Goal: Task Accomplishment & Management: Use online tool/utility

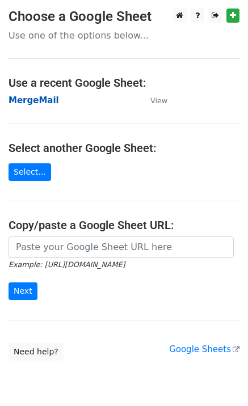
click at [43, 103] on strong "MergeMail" at bounding box center [34, 100] width 50 height 10
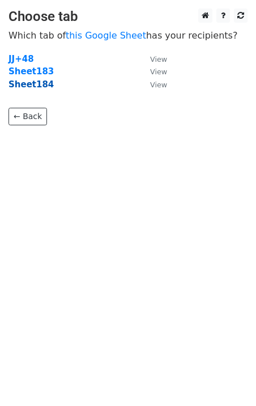
click at [32, 84] on strong "Sheet184" at bounding box center [31, 84] width 45 height 10
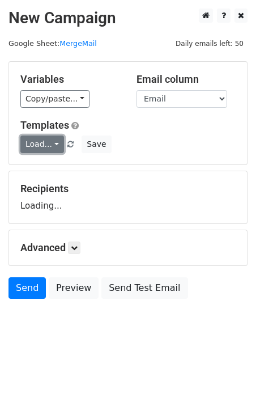
click at [51, 146] on link "Load..." at bounding box center [42, 144] width 44 height 18
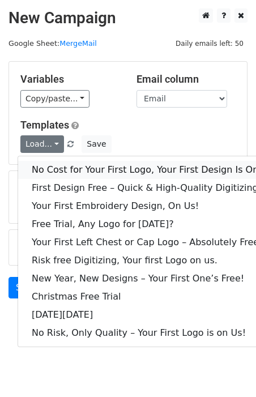
click at [61, 164] on link "No Cost for Your First Logo, Your First Design Is On Us!" at bounding box center [154, 170] width 272 height 18
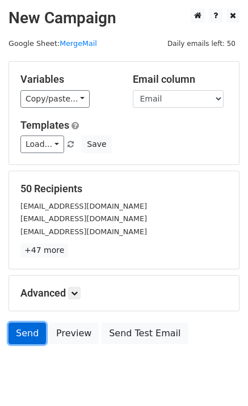
click at [23, 335] on link "Send" at bounding box center [27, 334] width 37 height 22
